Goal: Information Seeking & Learning: Learn about a topic

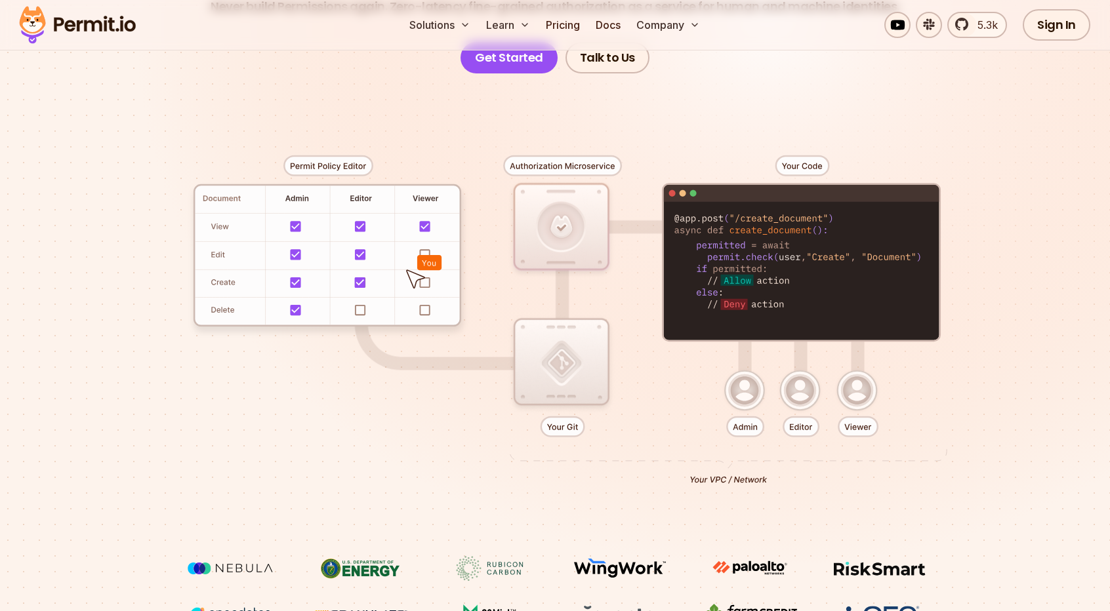
scroll to position [197, 0]
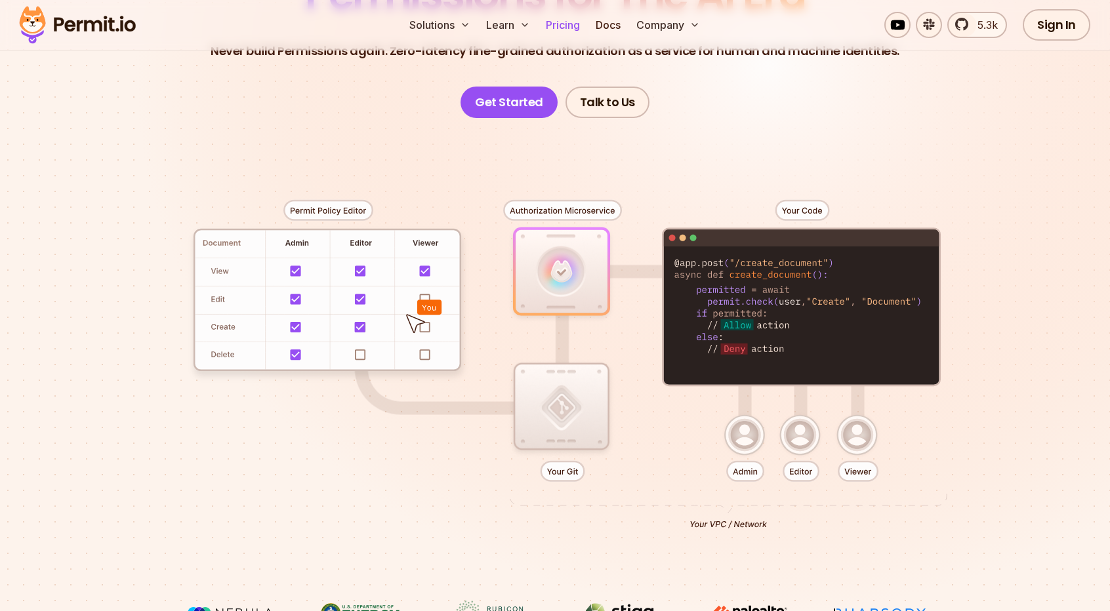
click at [569, 20] on link "Pricing" at bounding box center [562, 25] width 45 height 26
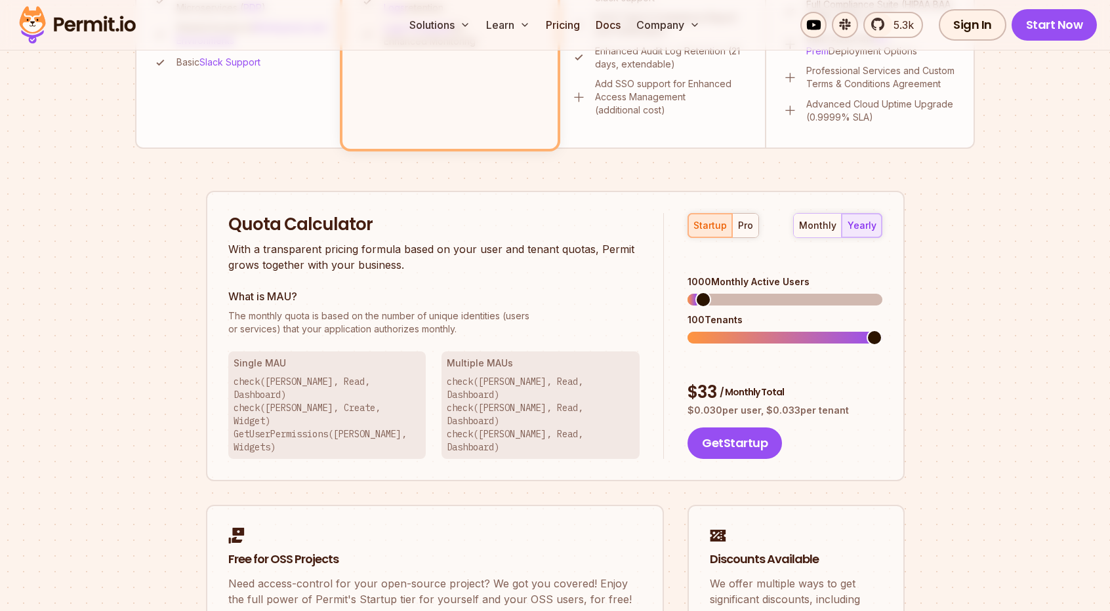
scroll to position [721, 0]
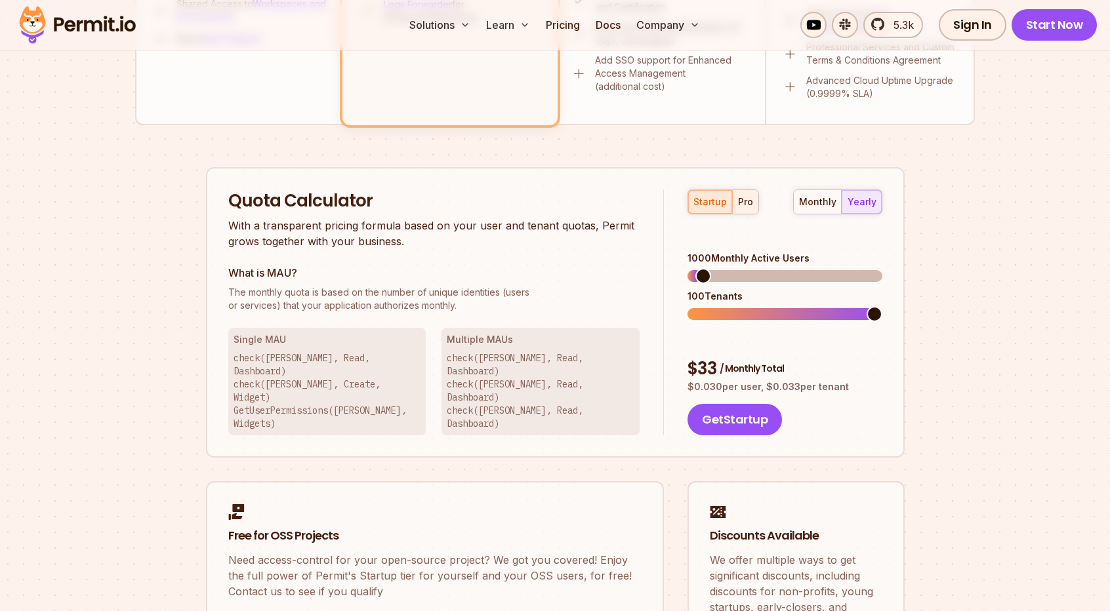
click at [738, 196] on div "pro" at bounding box center [745, 201] width 15 height 13
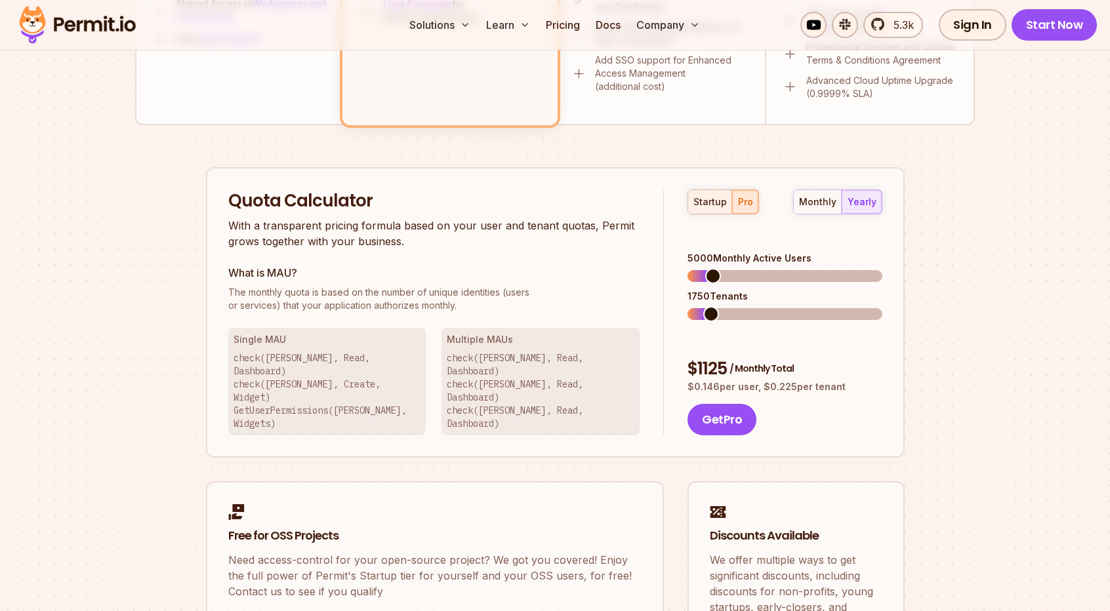
click at [714, 203] on div "startup" at bounding box center [709, 201] width 33 height 13
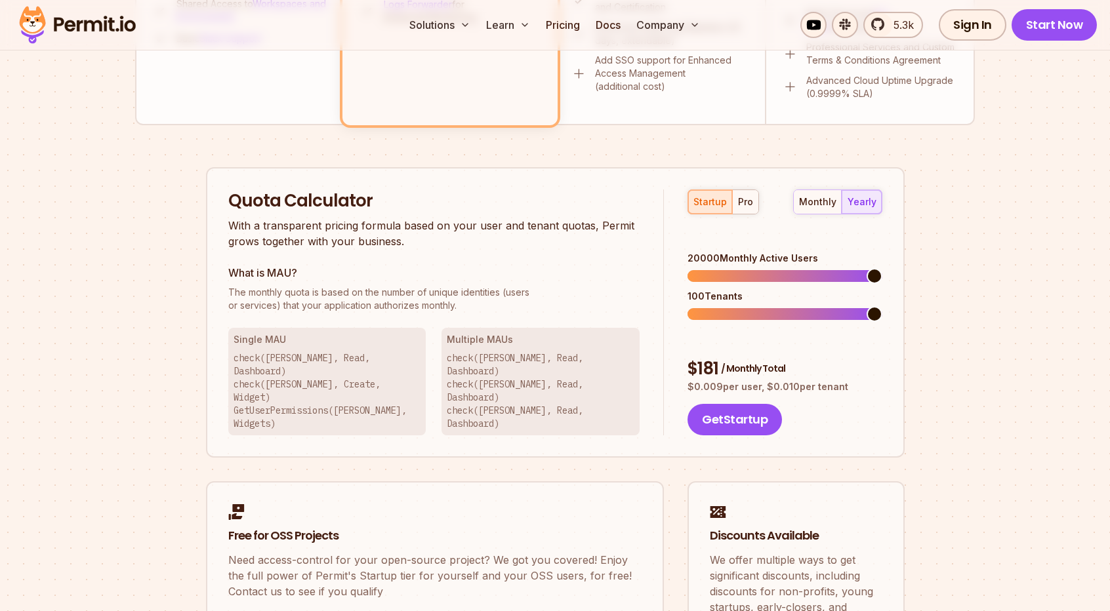
click at [882, 281] on span at bounding box center [874, 276] width 16 height 16
click at [882, 306] on span at bounding box center [874, 314] width 16 height 16
click at [717, 268] on span at bounding box center [724, 276] width 16 height 16
drag, startPoint x: 811, startPoint y: 208, endPoint x: 817, endPoint y: 205, distance: 7.1
click at [812, 207] on button "monthly" at bounding box center [818, 202] width 48 height 24
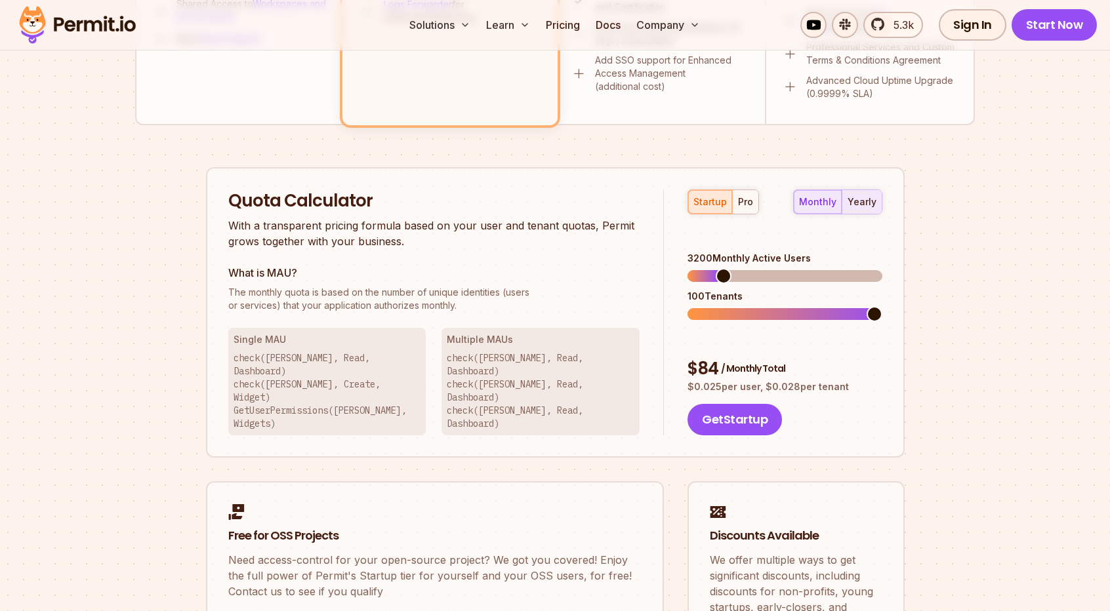
click at [855, 203] on div "yearly" at bounding box center [861, 201] width 29 height 13
click at [825, 202] on div "monthly" at bounding box center [817, 201] width 37 height 13
click at [698, 273] on span at bounding box center [705, 276] width 16 height 16
click at [784, 269] on span at bounding box center [785, 276] width 16 height 16
click at [874, 197] on div "yearly" at bounding box center [861, 201] width 29 height 13
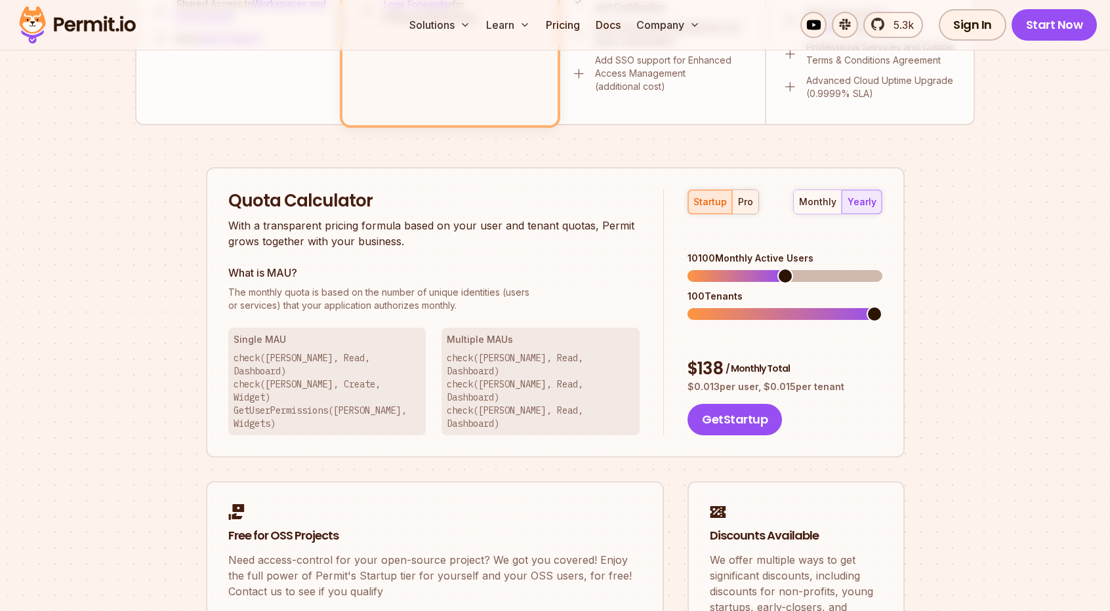
click at [738, 201] on div "pro" at bounding box center [745, 201] width 15 height 13
click at [882, 306] on span at bounding box center [874, 314] width 16 height 16
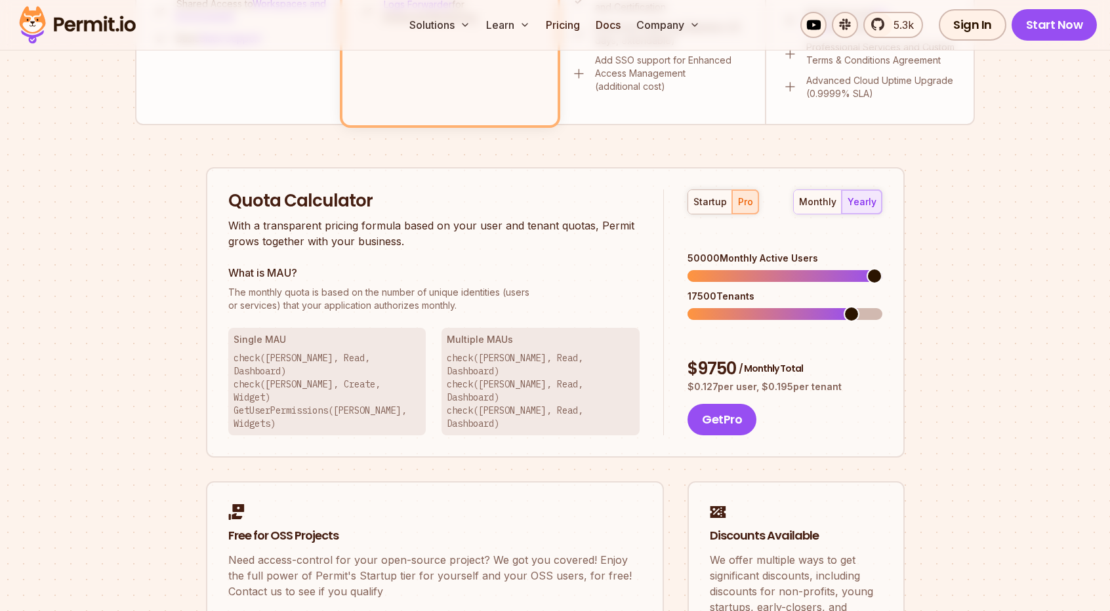
click at [882, 279] on span at bounding box center [874, 276] width 16 height 16
click at [882, 315] on span at bounding box center [874, 314] width 16 height 16
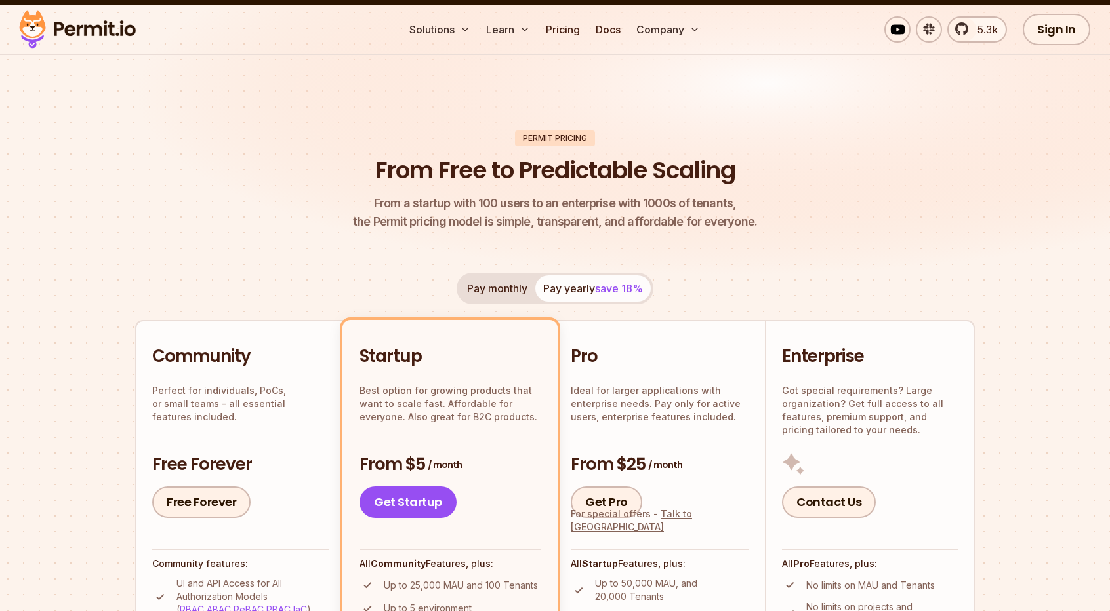
scroll to position [0, 0]
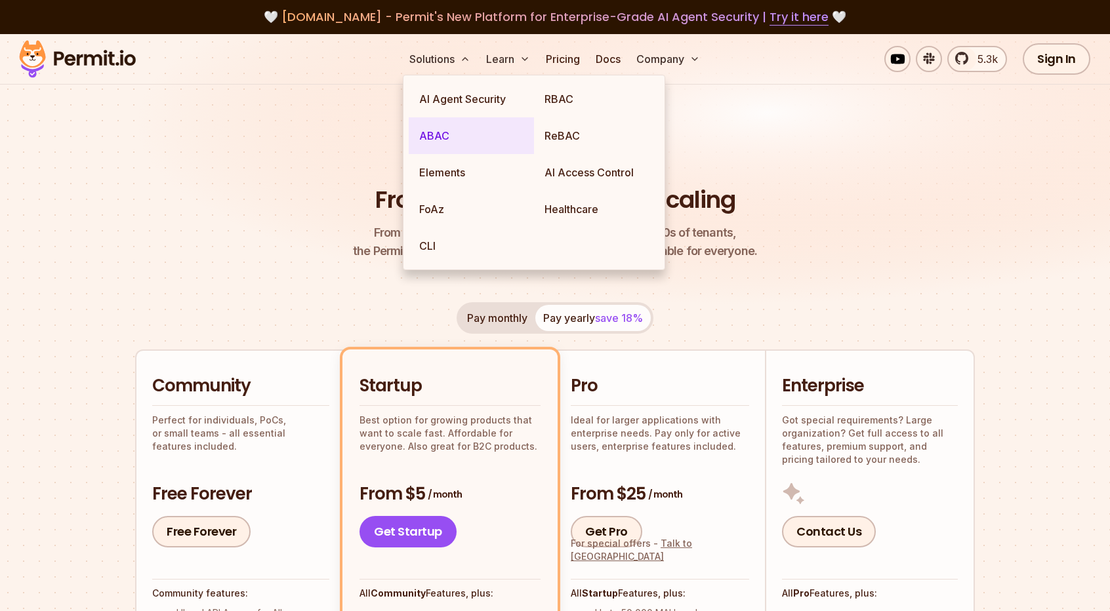
click at [446, 138] on link "ABAC" at bounding box center [471, 135] width 125 height 37
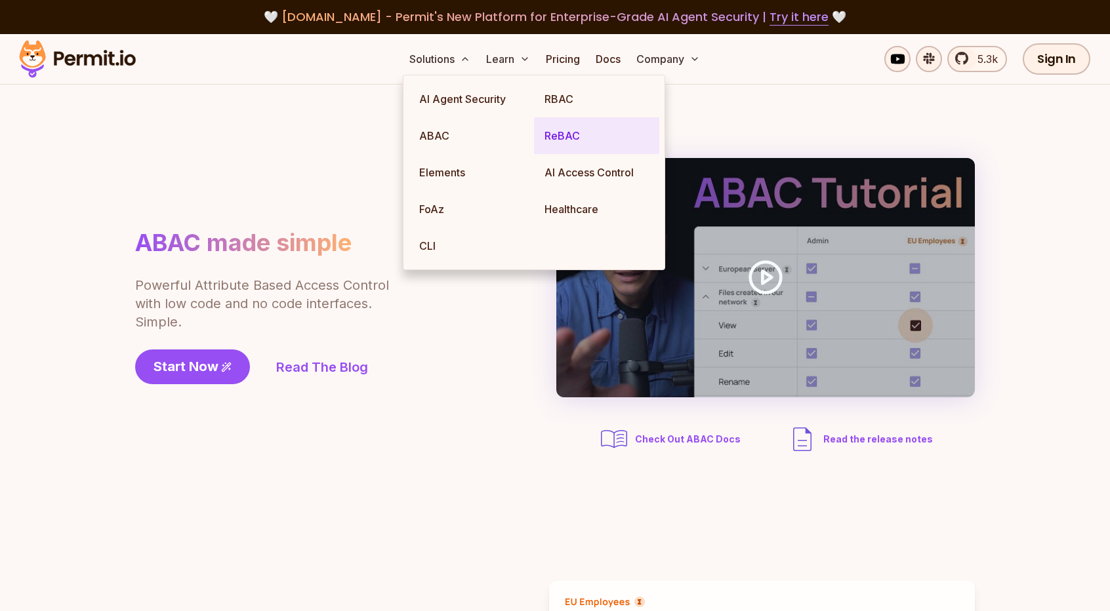
click at [580, 134] on link "ReBAC" at bounding box center [596, 135] width 125 height 37
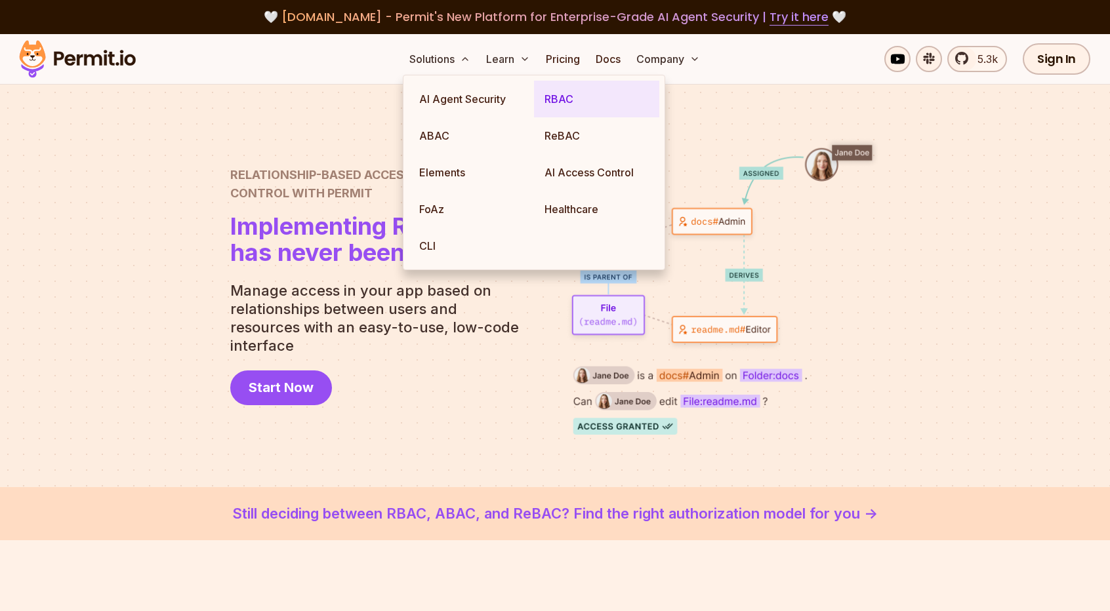
click at [560, 96] on link "RBAC" at bounding box center [596, 99] width 125 height 37
